Goal: Transaction & Acquisition: Purchase product/service

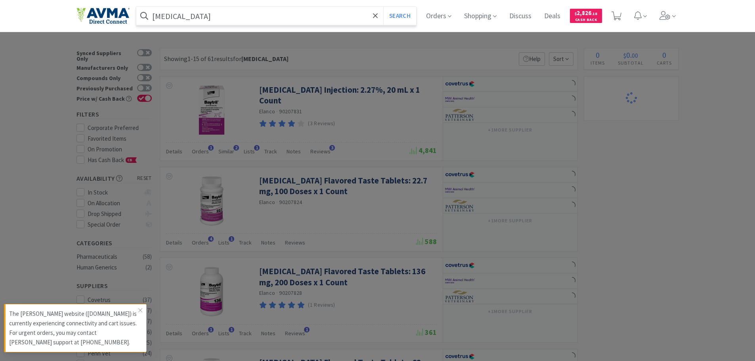
click at [175, 21] on input "[MEDICAL_DATA]" at bounding box center [276, 16] width 280 height 18
select select "8"
select select "5"
select select "1"
select select "4"
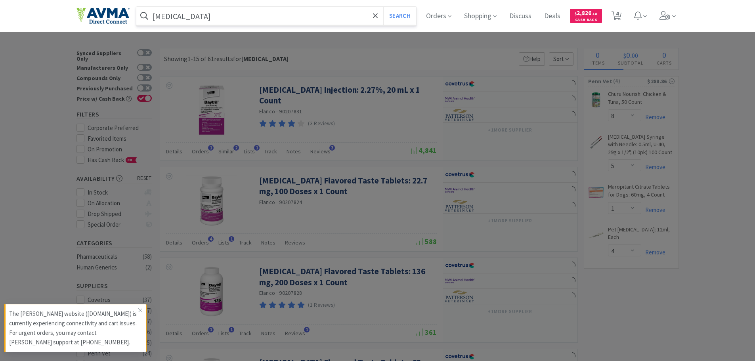
select select "3"
select select "2"
select select "1"
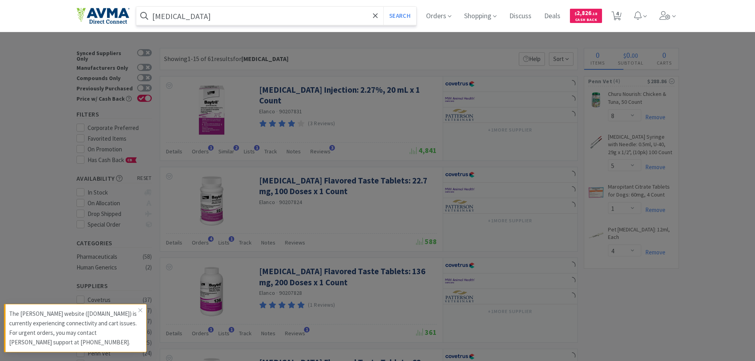
select select "1"
select select "6"
select select "3"
select select "1"
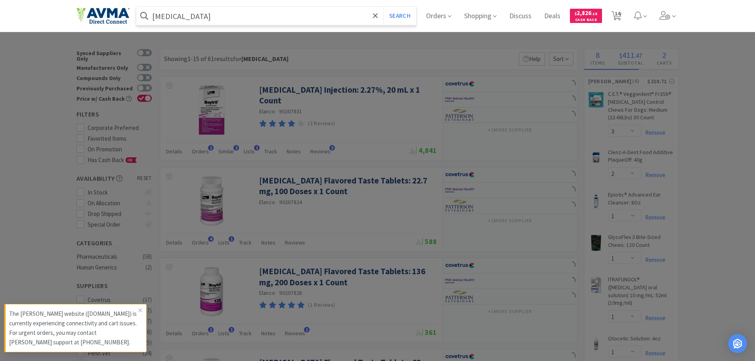
paste input "050232"
type input "050232"
click at [383, 7] on button "Search" at bounding box center [399, 16] width 33 height 18
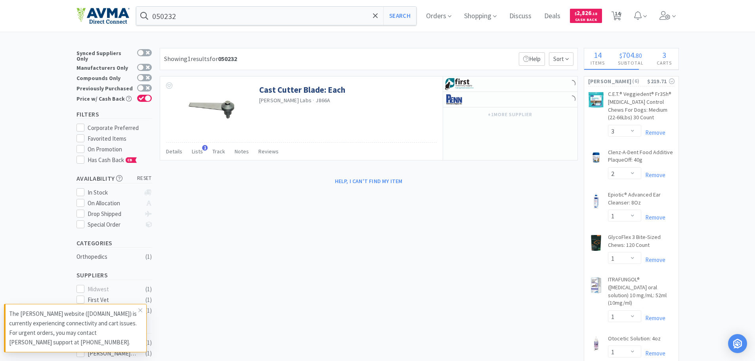
select select "1"
select select "6"
select select "1"
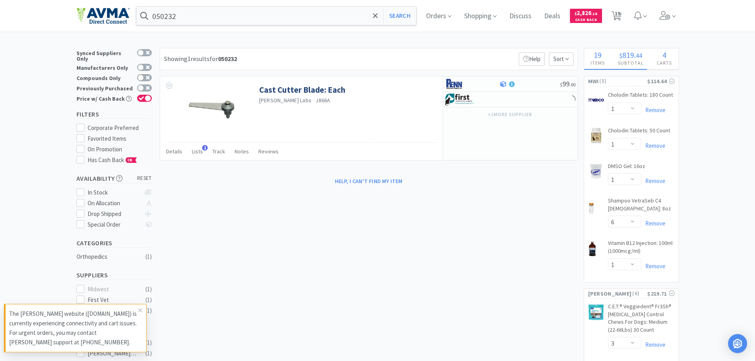
select select "6"
select select "2"
select select "3"
select select "1"
